Goal: Use online tool/utility: Utilize a website feature to perform a specific function

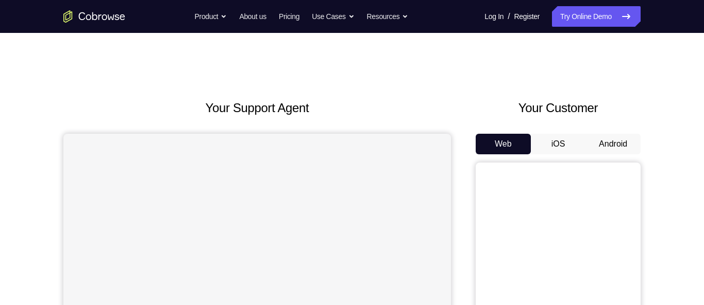
click at [615, 147] on button "Android" at bounding box center [612, 144] width 55 height 21
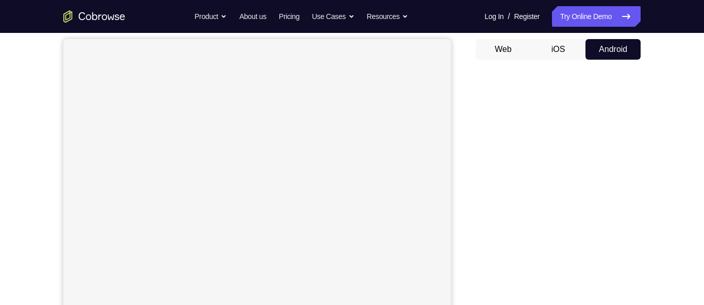
scroll to position [93, 0]
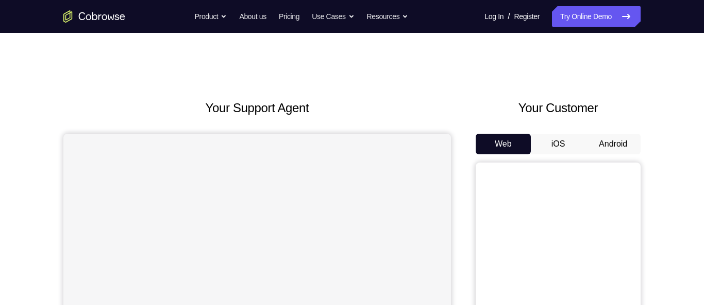
click at [608, 139] on button "Android" at bounding box center [612, 144] width 55 height 21
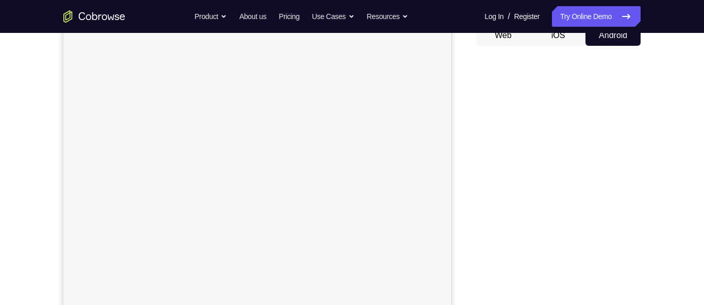
scroll to position [108, 0]
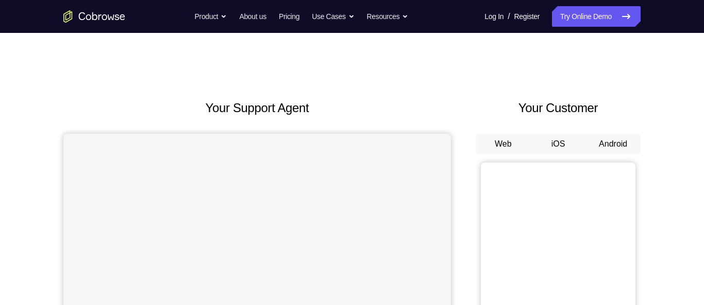
click at [599, 147] on button "Android" at bounding box center [612, 144] width 55 height 21
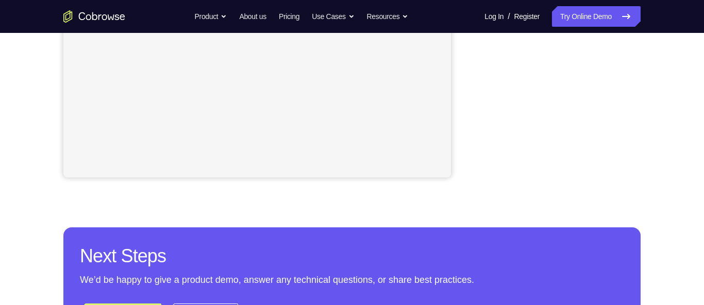
scroll to position [302, 0]
